Goal: Find specific page/section: Find specific page/section

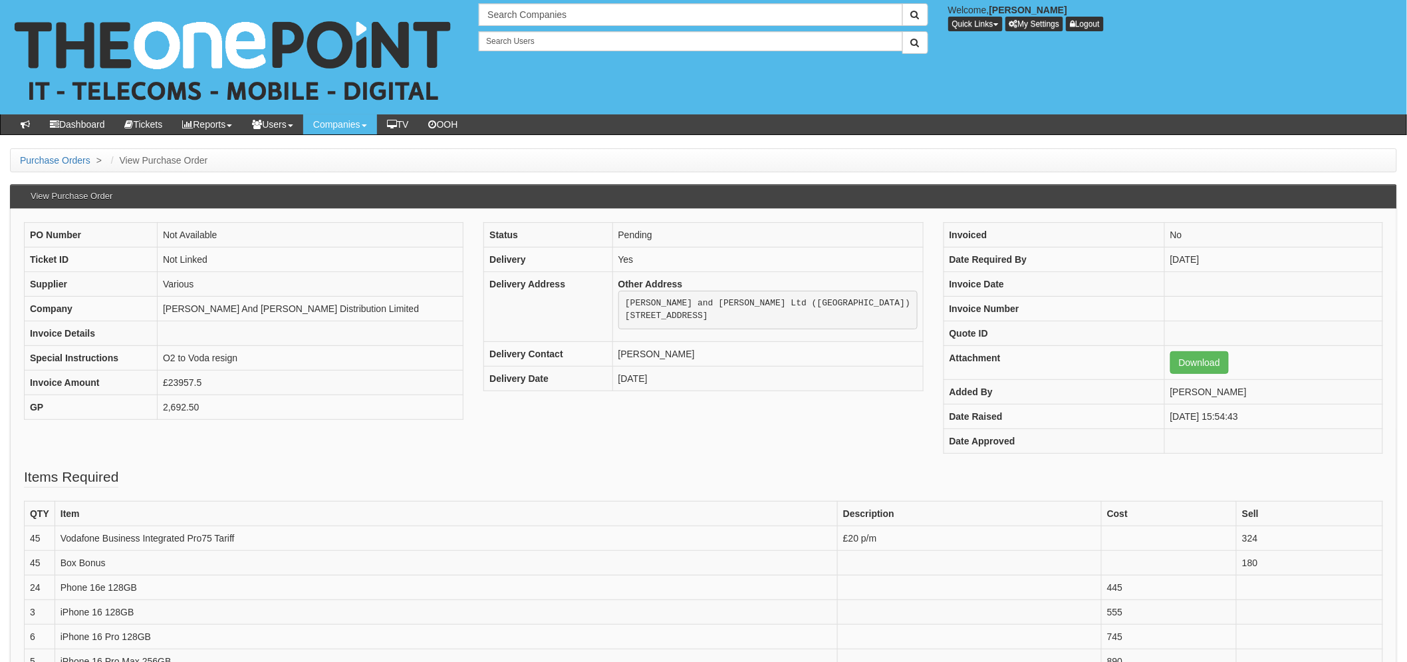
click at [519, 28] on div "Search Companies Welcome, Laura Toyne Quick Links Add Appointment Appointments …" at bounding box center [938, 28] width 938 height 51
click at [513, 20] on input "text" at bounding box center [691, 14] width 424 height 23
drag, startPoint x: 526, startPoint y: 15, endPoint x: 676, endPoint y: 32, distance: 151.3
click at [676, 32] on div "No search results. marfleet micro Welcome, Laura Toyne Quick Links Add Appointm…" at bounding box center [938, 28] width 938 height 51
type input "marfleet"
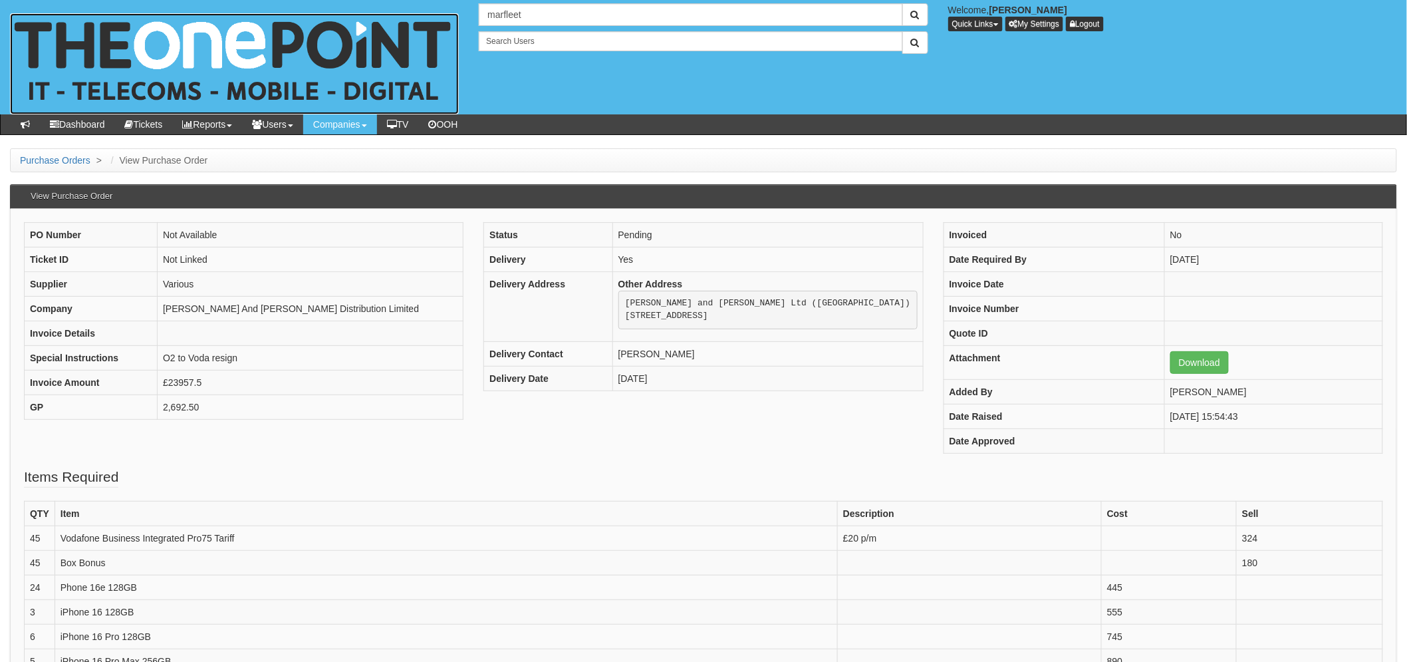
click at [382, 40] on img at bounding box center [234, 63] width 449 height 101
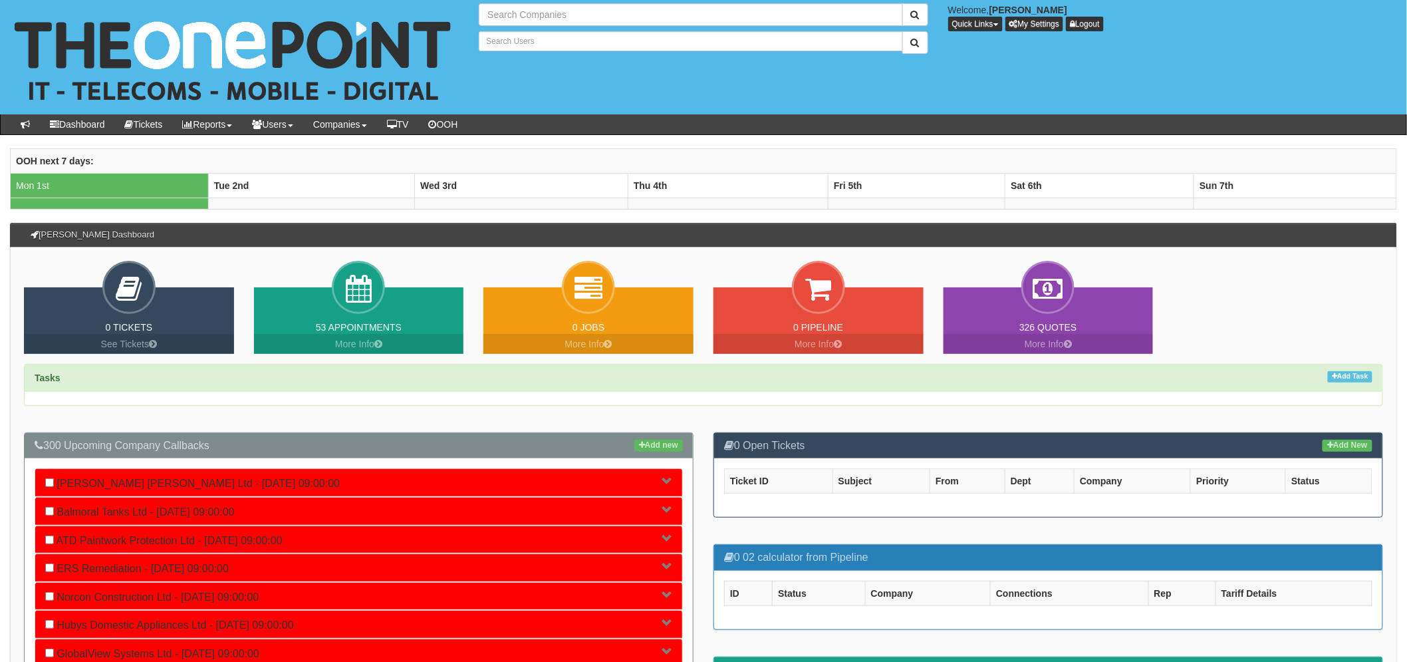
type input "Search Companies"
type input "Search Users"
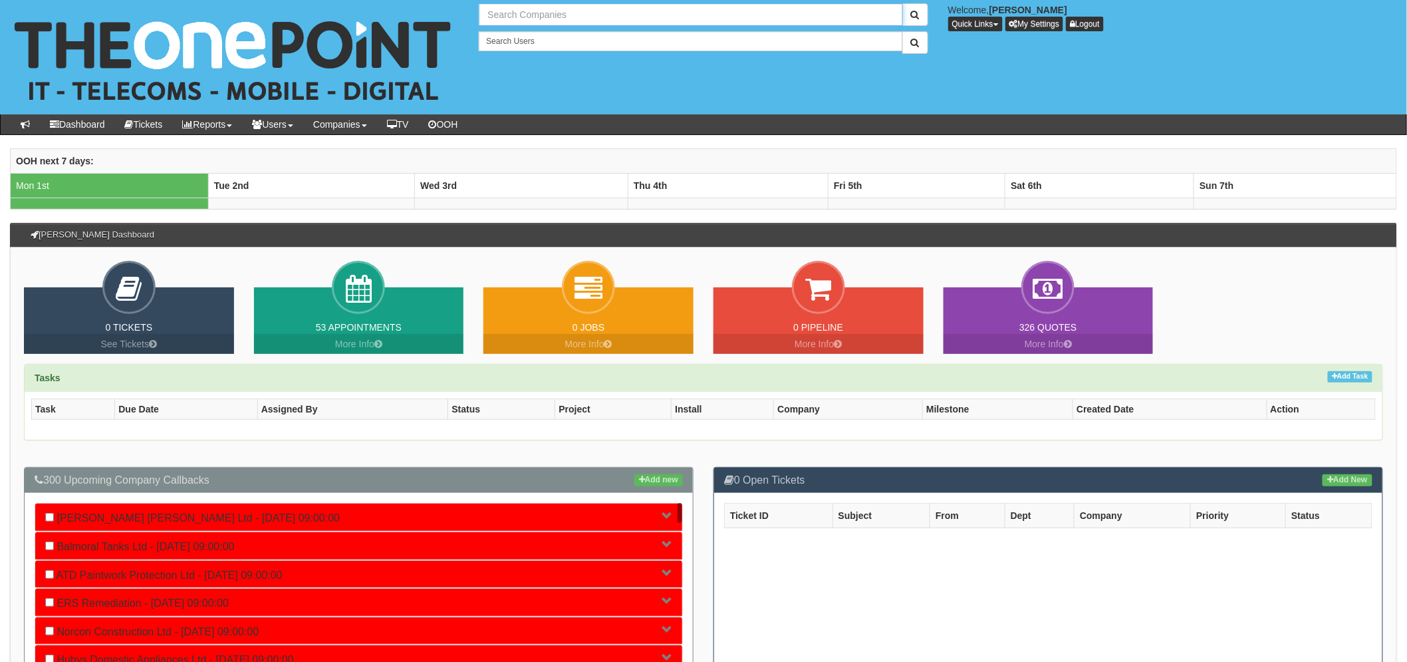
click at [515, 20] on input "text" at bounding box center [691, 14] width 424 height 23
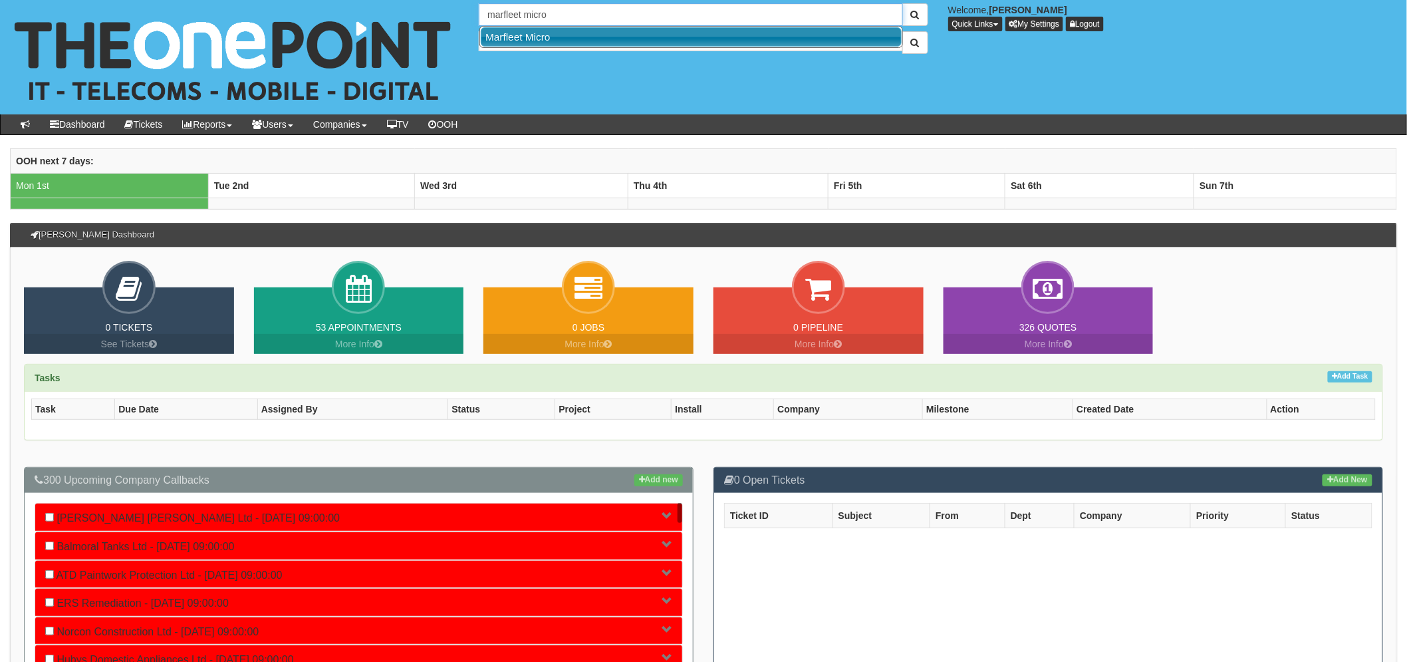
click at [517, 42] on link "Marfleet Micro" at bounding box center [691, 36] width 421 height 19
type input "Marfleet Micro"
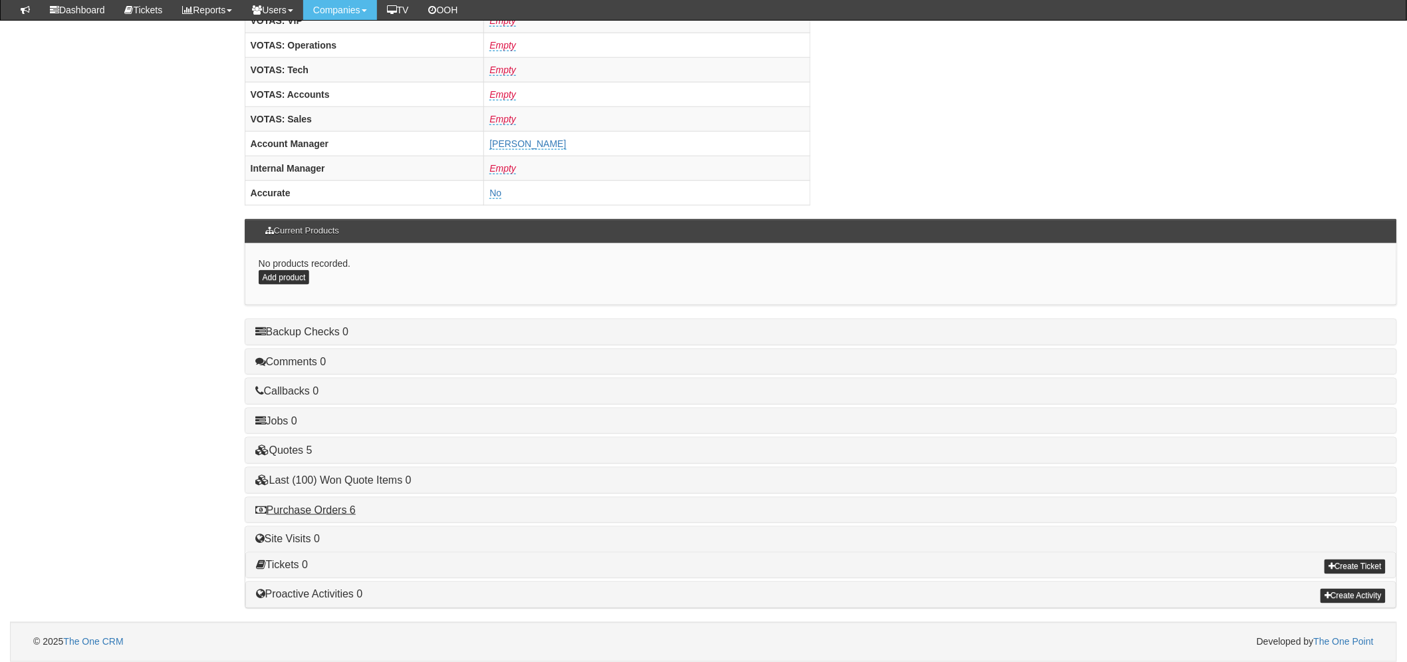
scroll to position [523, 0]
click at [350, 507] on link "Purchase Orders 6" at bounding box center [305, 509] width 100 height 11
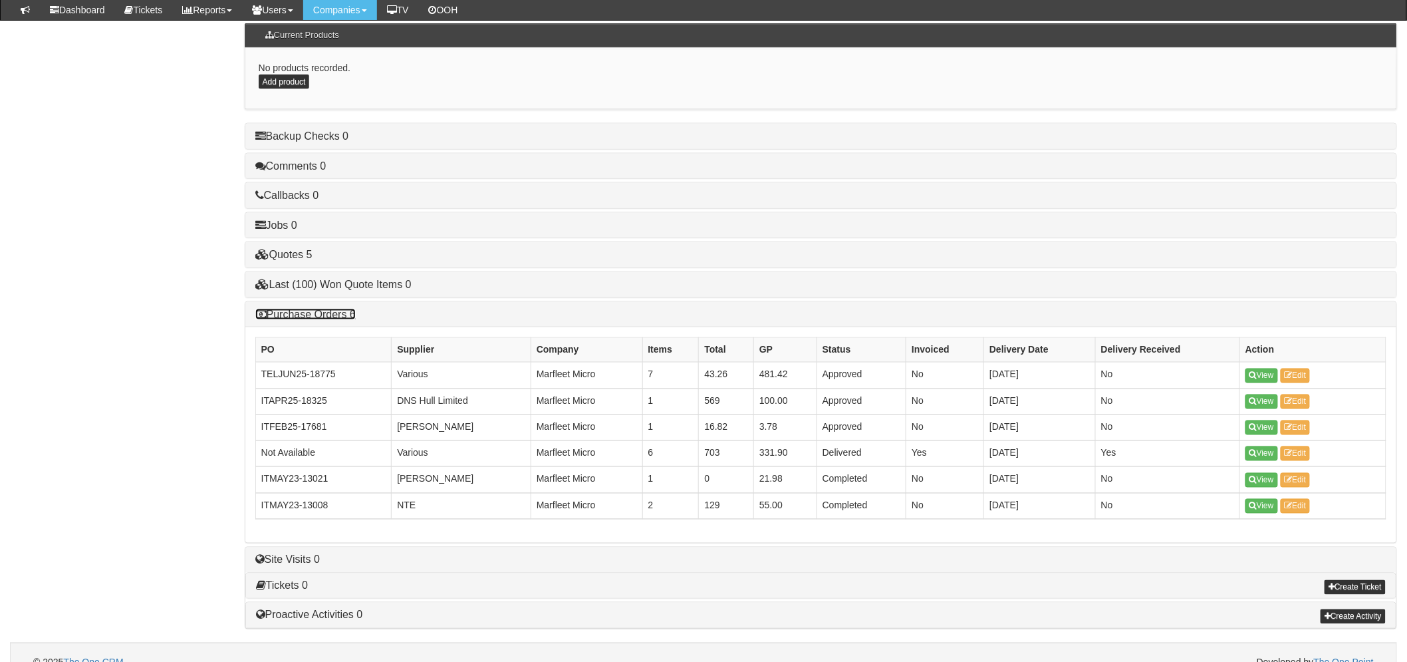
scroll to position [740, 0]
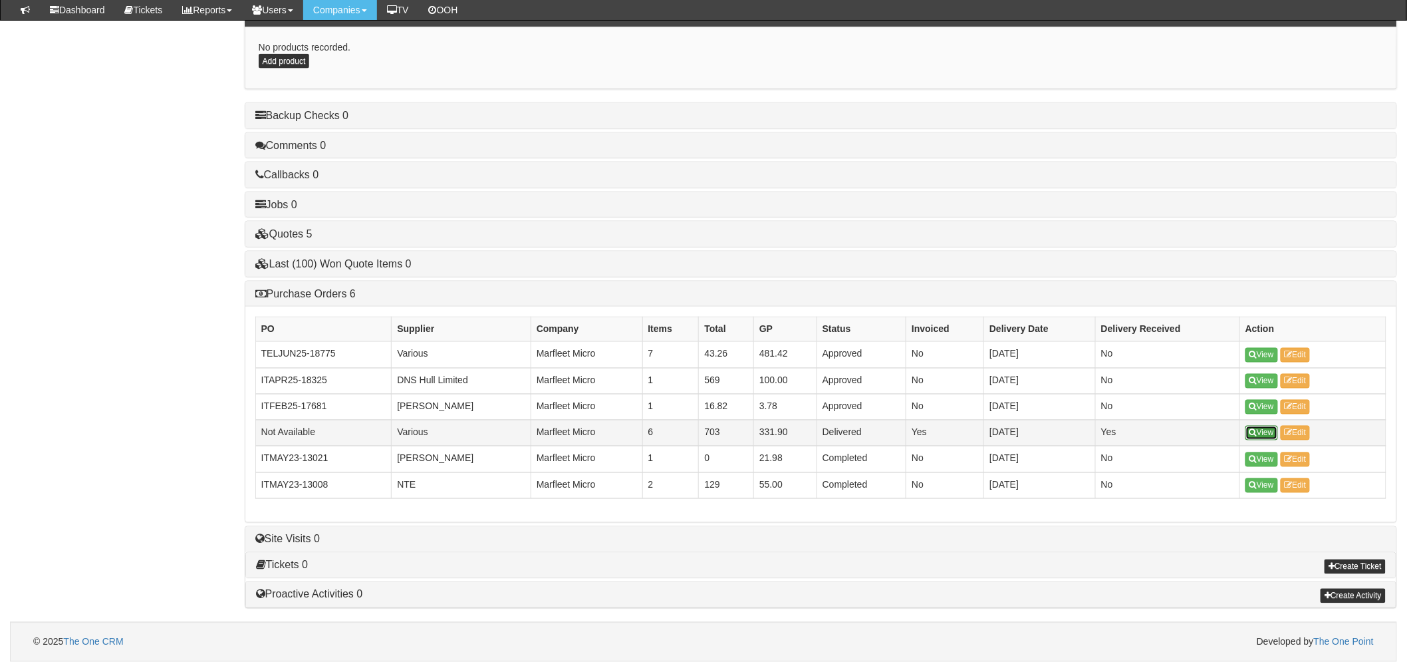
click at [1265, 433] on link "View" at bounding box center [1261, 433] width 33 height 15
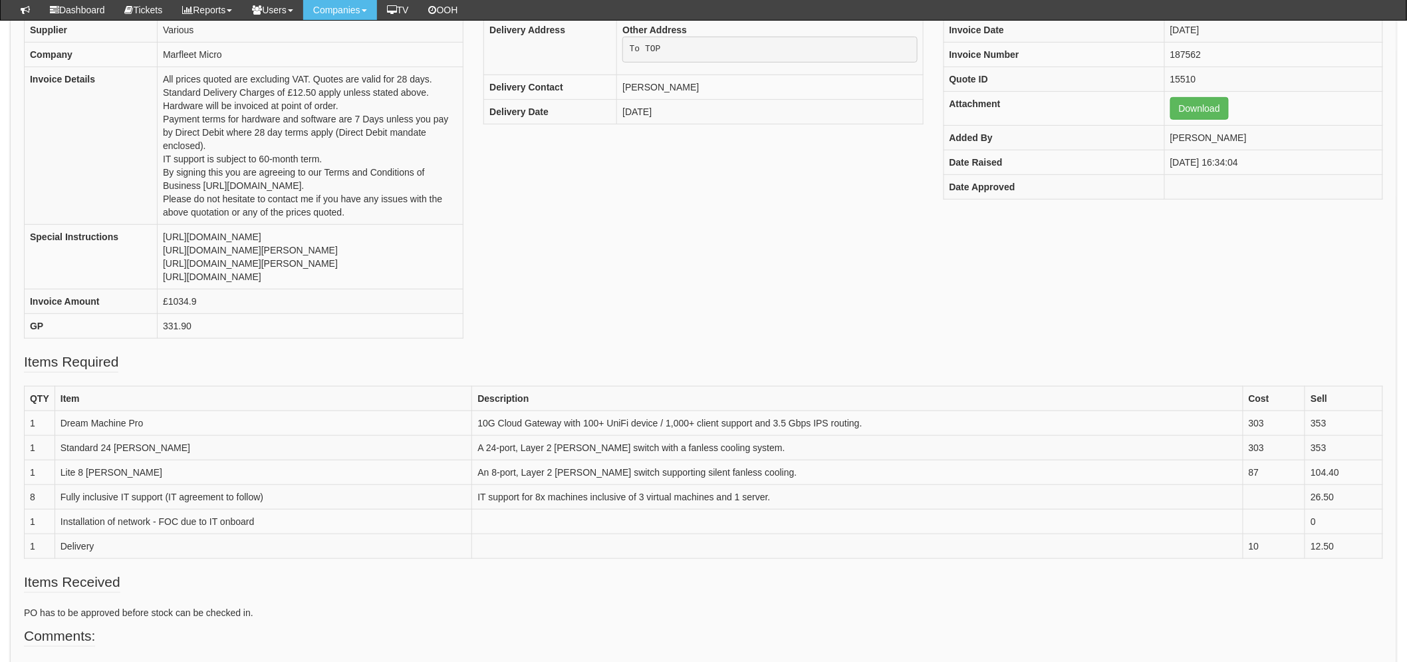
scroll to position [221, 0]
click at [1198, 114] on link "Download" at bounding box center [1199, 107] width 59 height 23
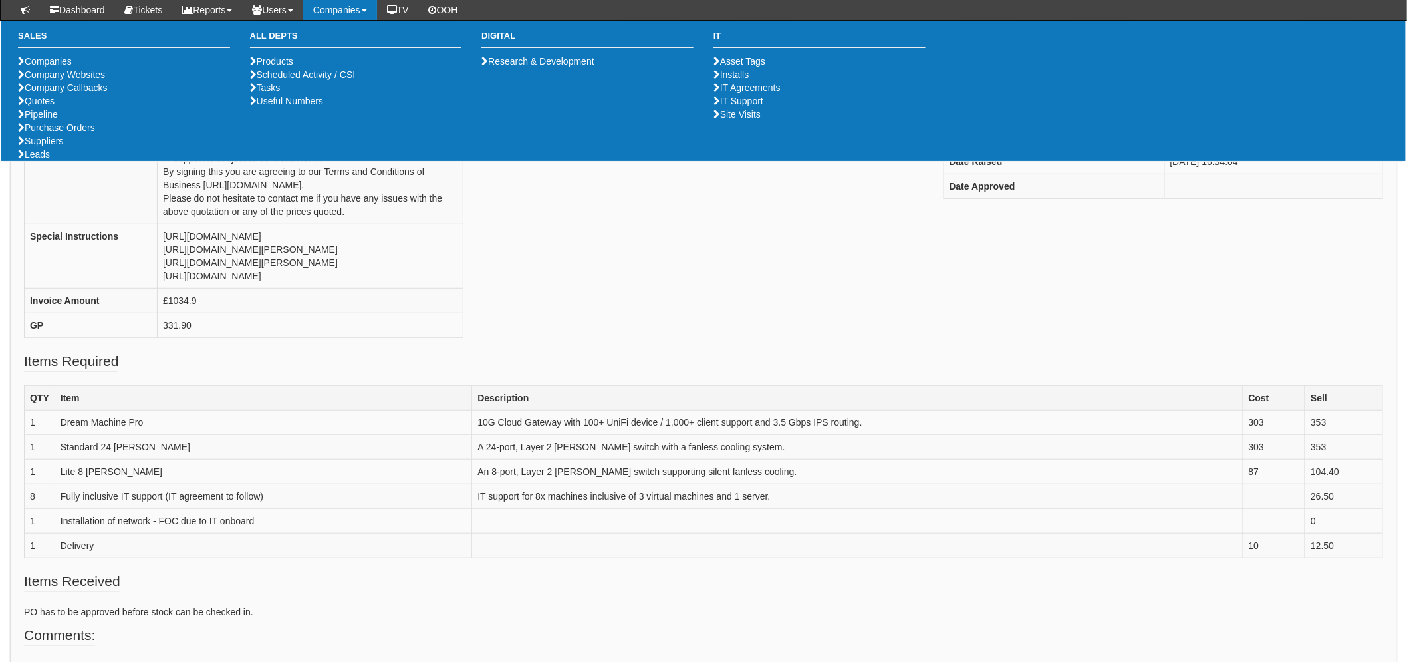
click at [267, 410] on th "Item" at bounding box center [264, 397] width 418 height 25
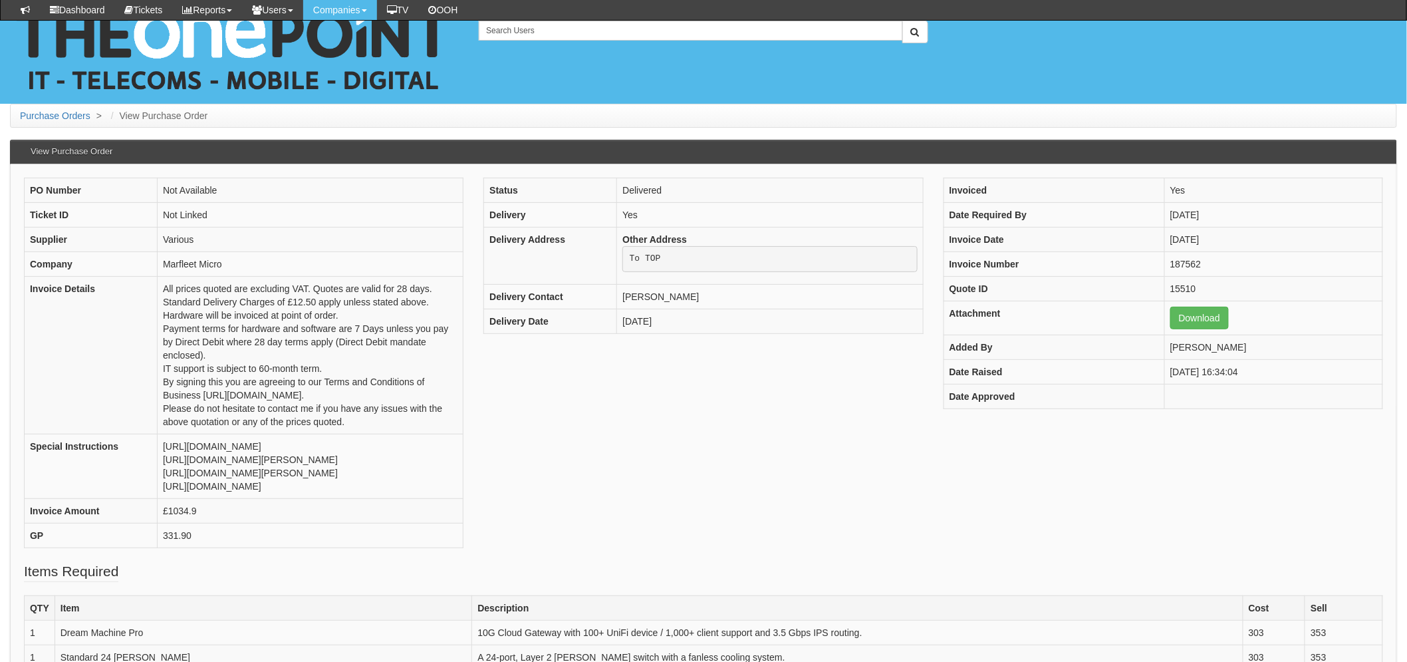
scroll to position [0, 0]
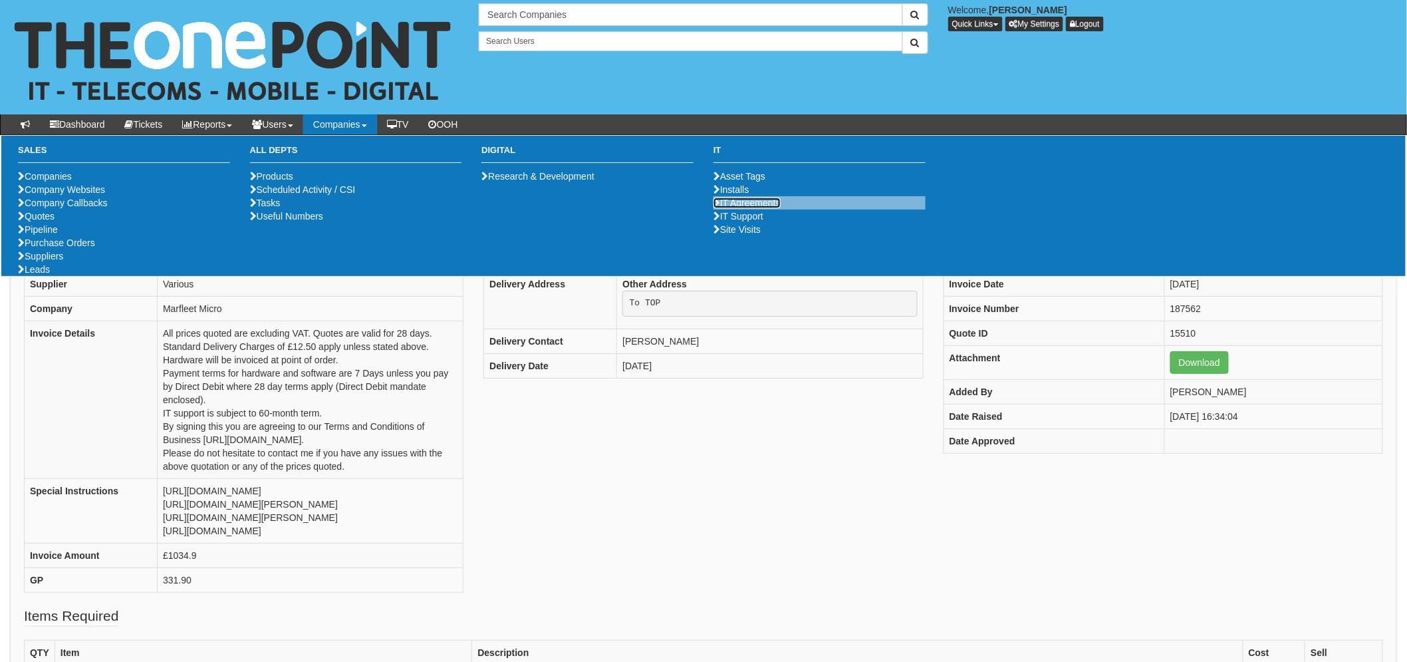
click at [761, 208] on link "IT Agreements" at bounding box center [746, 202] width 67 height 11
